Goal: Task Accomplishment & Management: Manage account settings

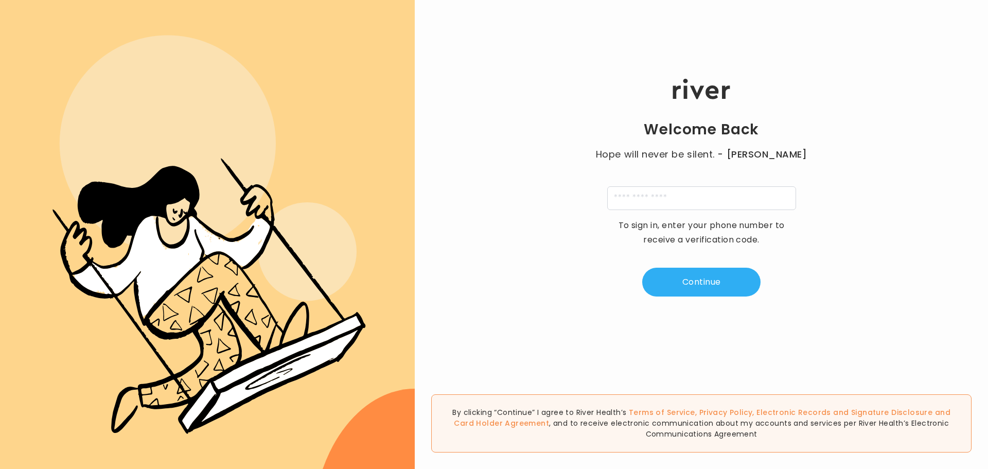
scroll to position [756, 0]
click at [686, 196] on input "tel" at bounding box center [701, 198] width 189 height 24
click at [800, 192] on div "Welcome Back Hope will never be silent. - [PERSON_NAME] To sign in, enter your …" at bounding box center [701, 187] width 573 height 281
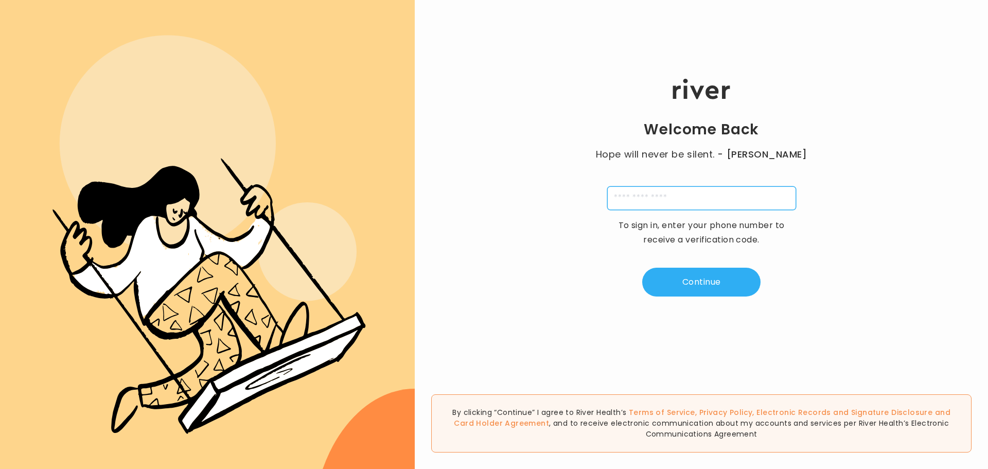
click at [755, 194] on input "tel" at bounding box center [701, 198] width 189 height 24
click at [743, 203] on input "tel" at bounding box center [701, 198] width 189 height 24
type input "**********"
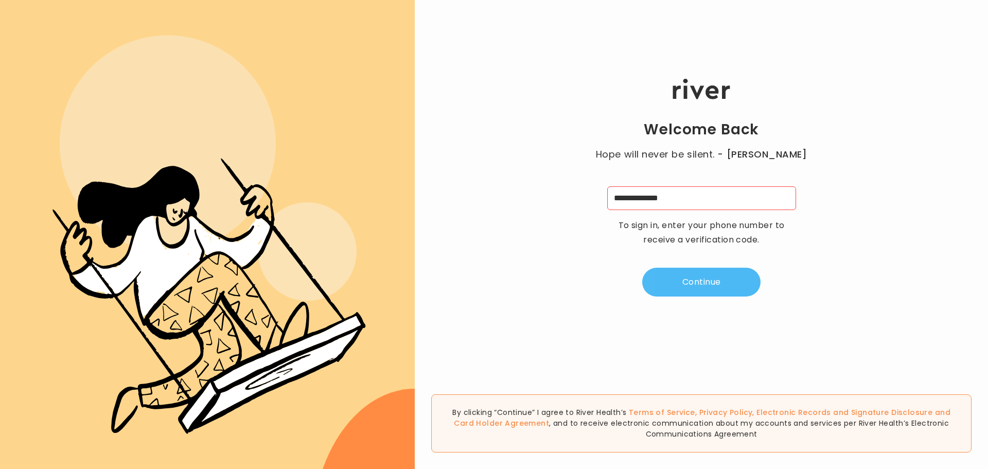
click at [726, 279] on button "Continue" at bounding box center [701, 281] width 118 height 29
type input "*"
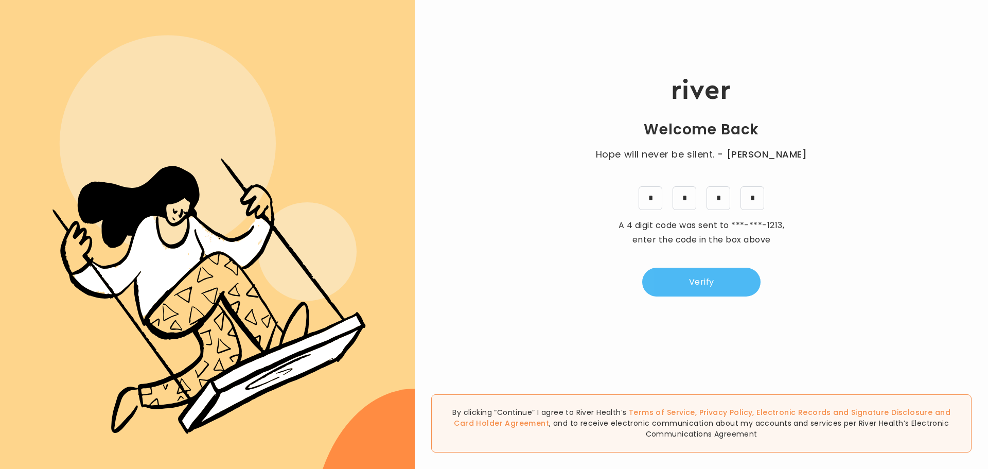
click at [702, 284] on button "Verify" at bounding box center [701, 281] width 118 height 29
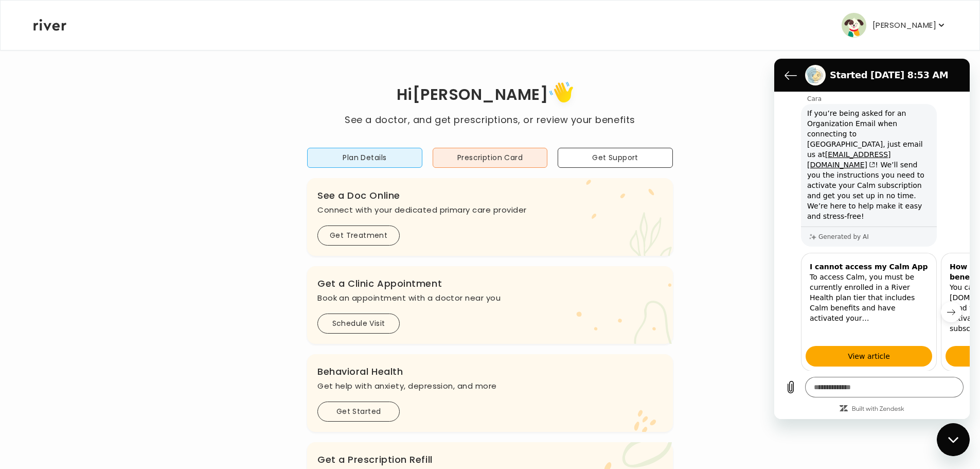
click at [945, 410] on button "No" at bounding box center [948, 420] width 28 height 20
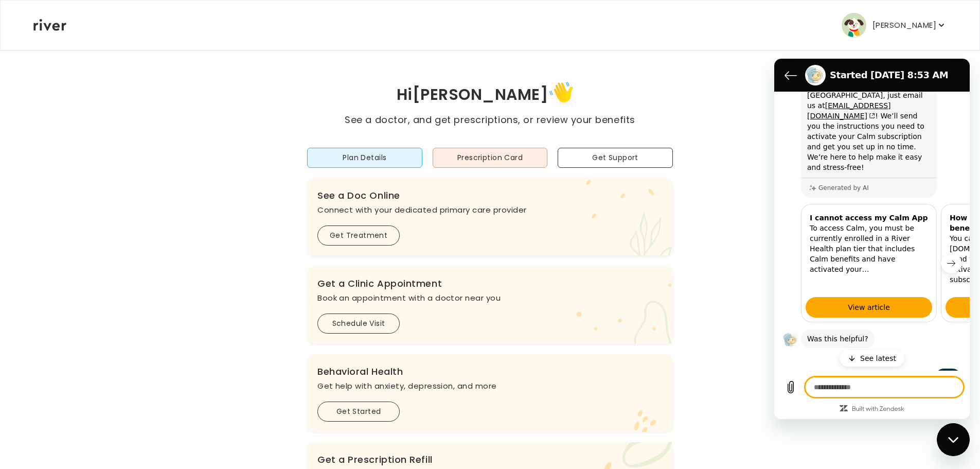
scroll to position [561, 0]
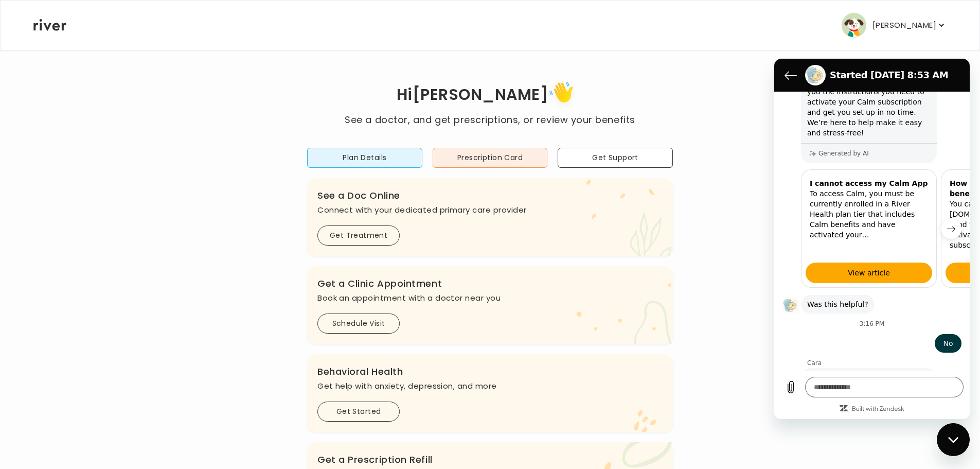
click at [953, 445] on div "Close messaging window" at bounding box center [953, 439] width 31 height 31
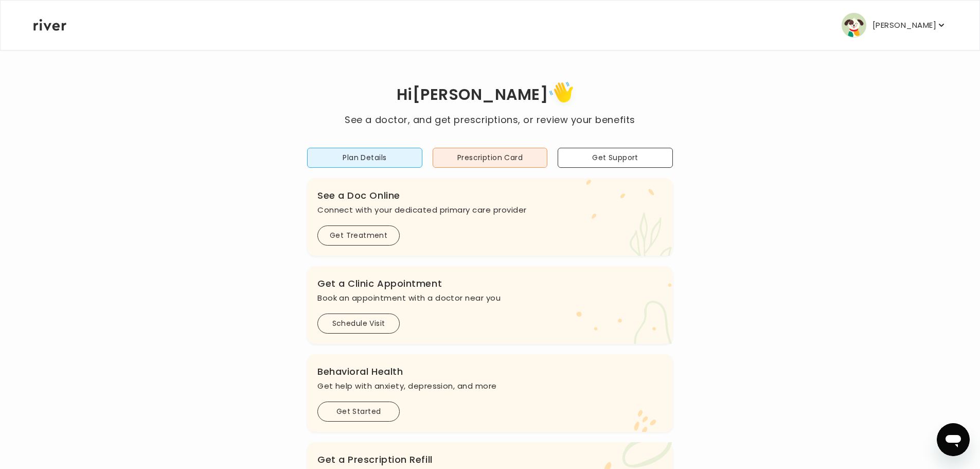
scroll to position [565, 0]
type textarea "*"
